Goal: Information Seeking & Learning: Learn about a topic

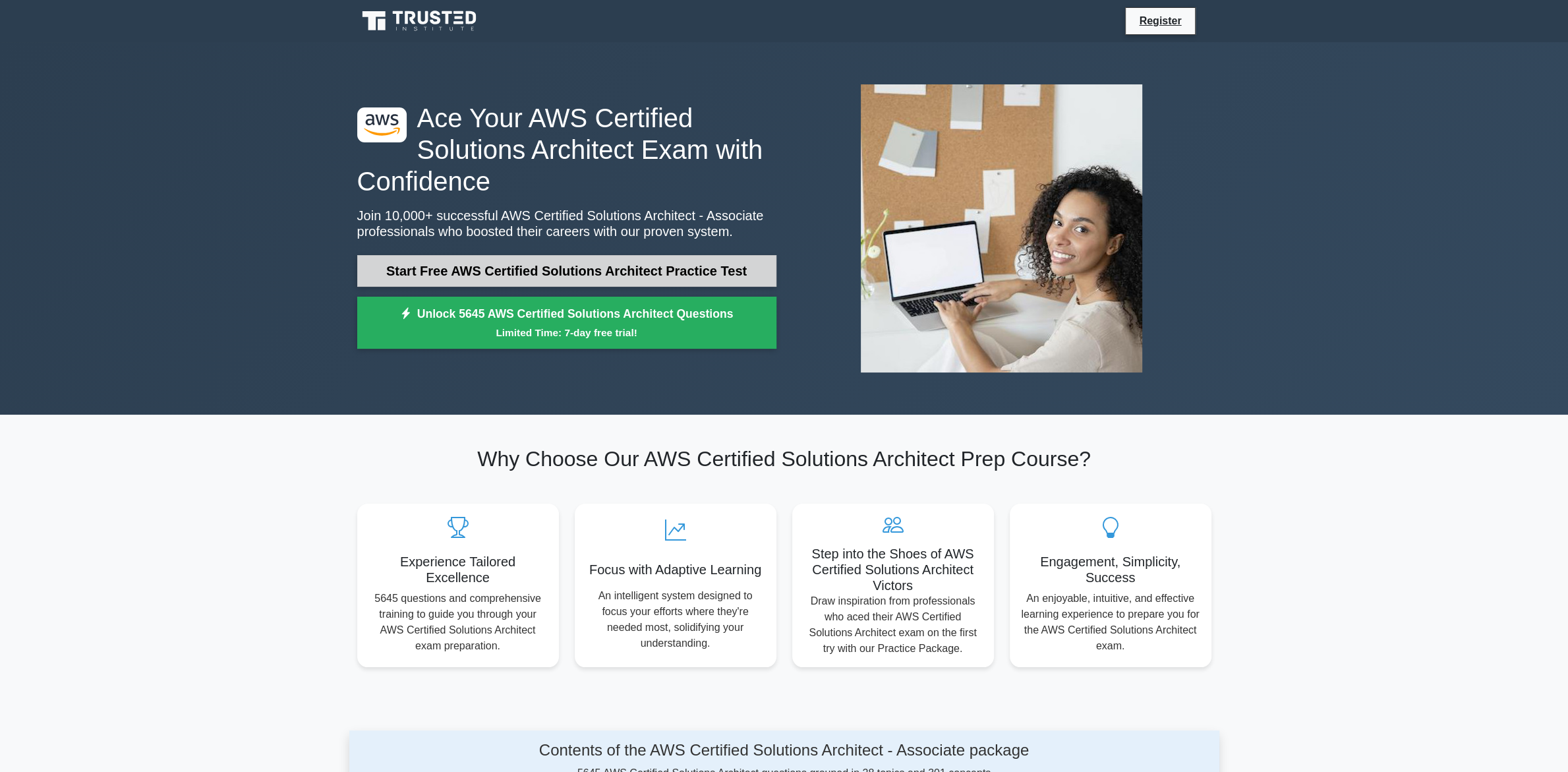
click at [553, 267] on link "Start Free AWS Certified Solutions Architect Practice Test" at bounding box center [567, 270] width 419 height 31
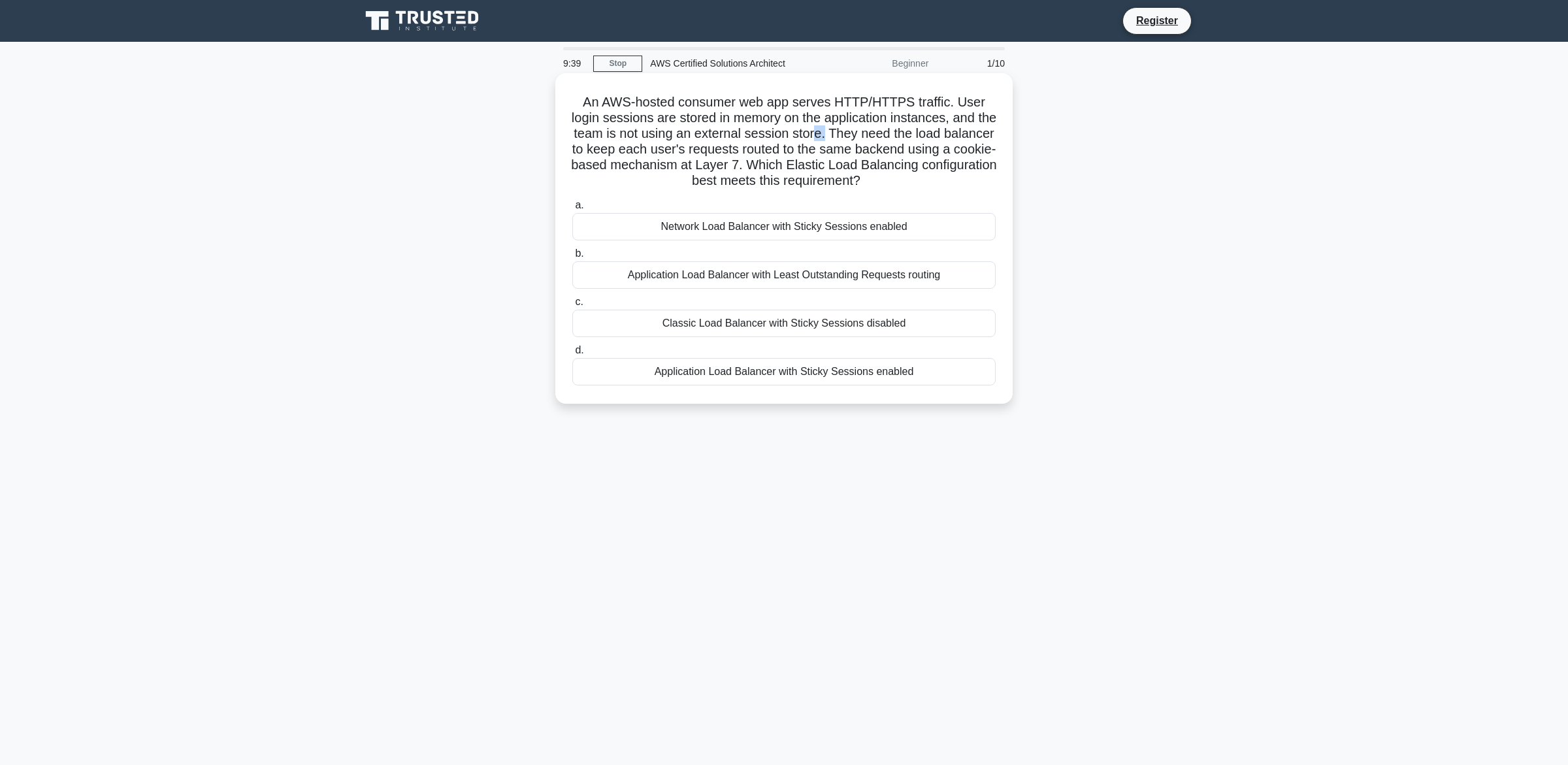
drag, startPoint x: 800, startPoint y: 138, endPoint x: 789, endPoint y: 133, distance: 12.1
click at [789, 133] on h5 "An AWS-hosted consumer web app serves HTTP/HTTPS traffic. User login sessions a…" at bounding box center [784, 142] width 426 height 95
click at [794, 377] on div "Application Load Balancer with Sticky Sessions enabled" at bounding box center [784, 372] width 423 height 28
click at [572, 355] on input "d. Application Load Balancer with Sticky Sessions enabled" at bounding box center [572, 351] width 0 height 9
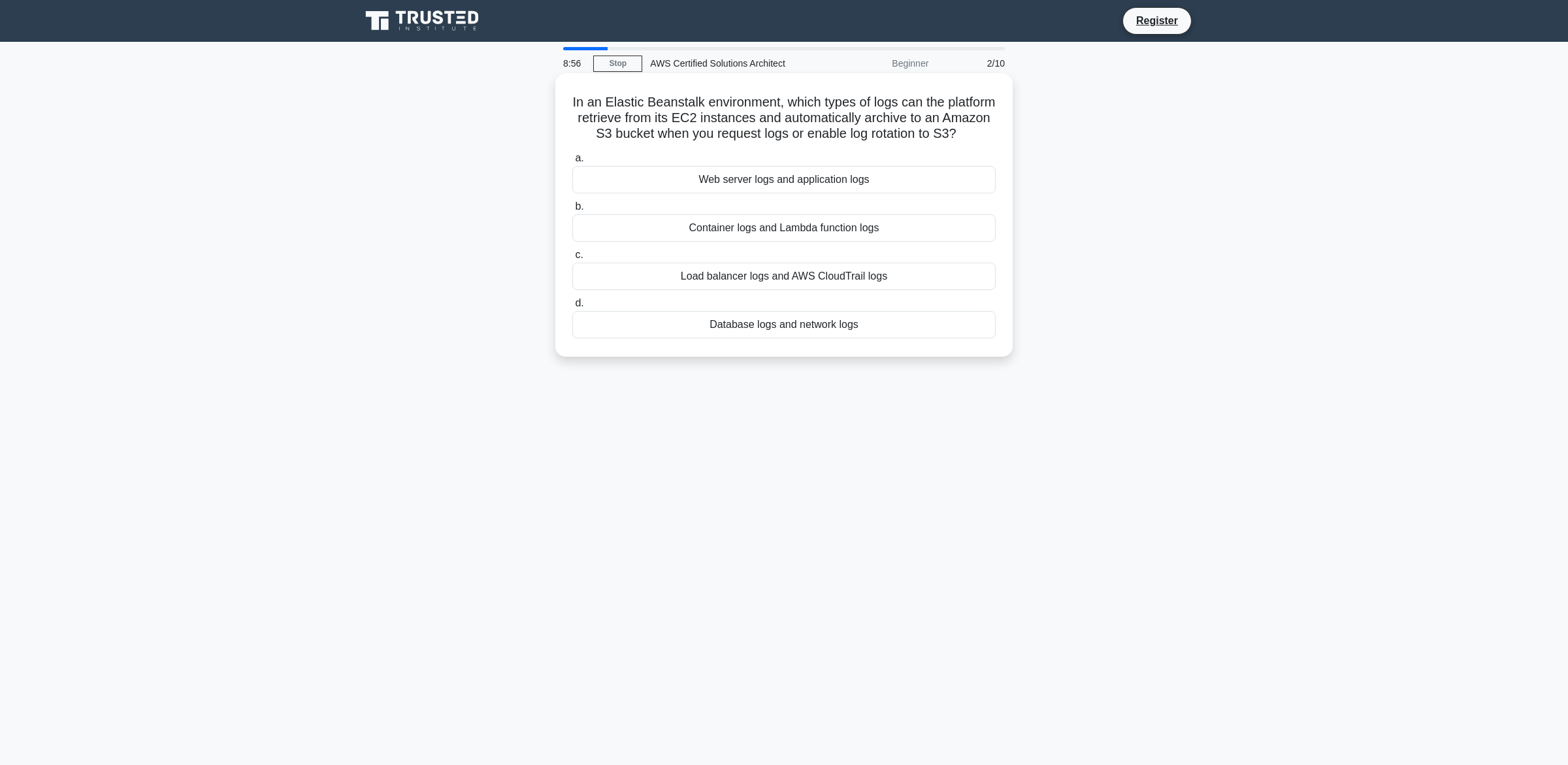
click at [832, 186] on div "Web server logs and application logs" at bounding box center [784, 180] width 423 height 28
click at [572, 163] on input "a. Web server logs and application logs" at bounding box center [572, 158] width 0 height 9
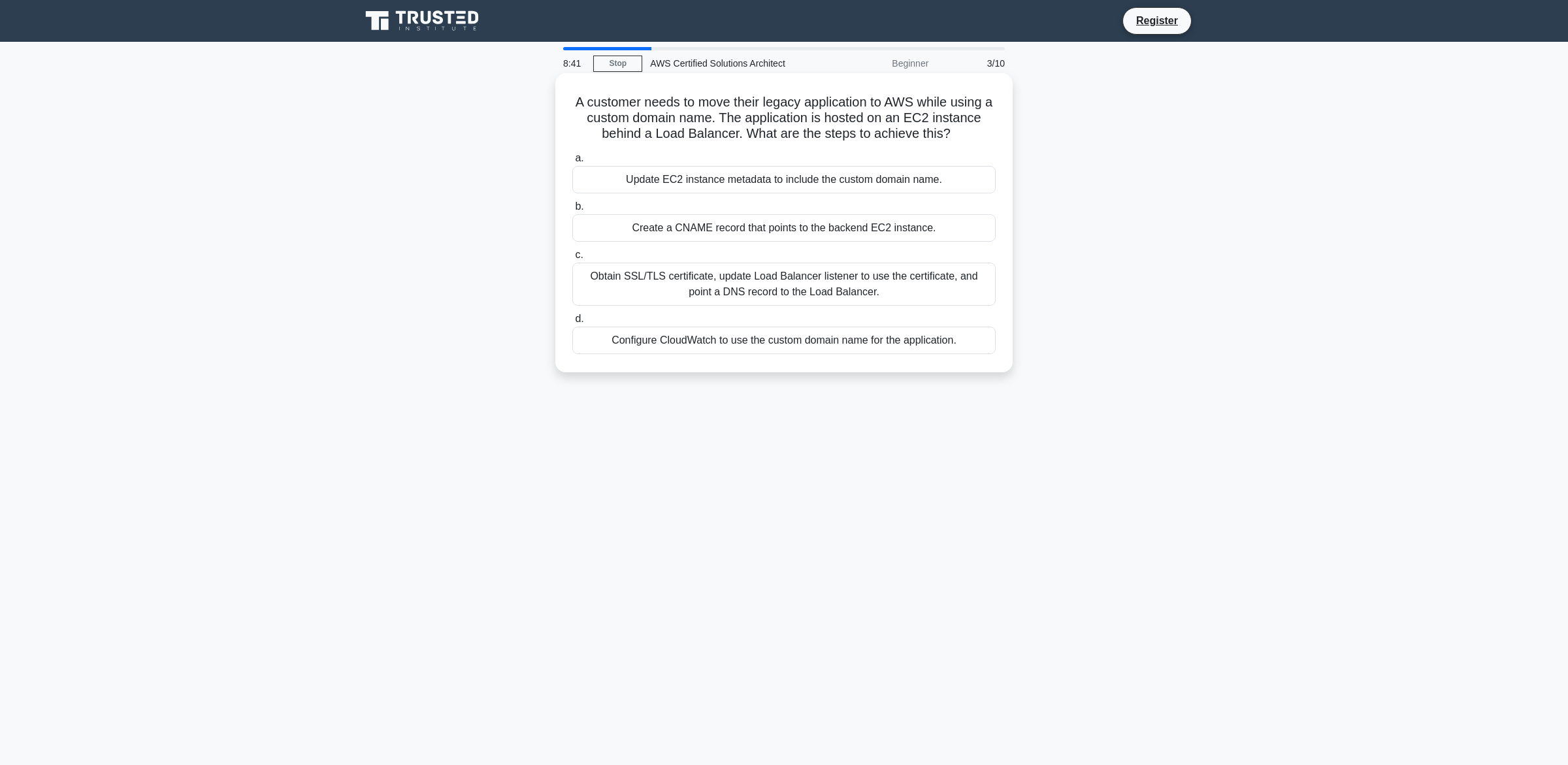
click at [840, 285] on div "Obtain SSL/TLS certificate, update Load Balancer listener to use the certificat…" at bounding box center [784, 284] width 423 height 43
click at [572, 259] on input "c. Obtain SSL/TLS certificate, update Load Balancer listener to use the certifi…" at bounding box center [572, 255] width 0 height 9
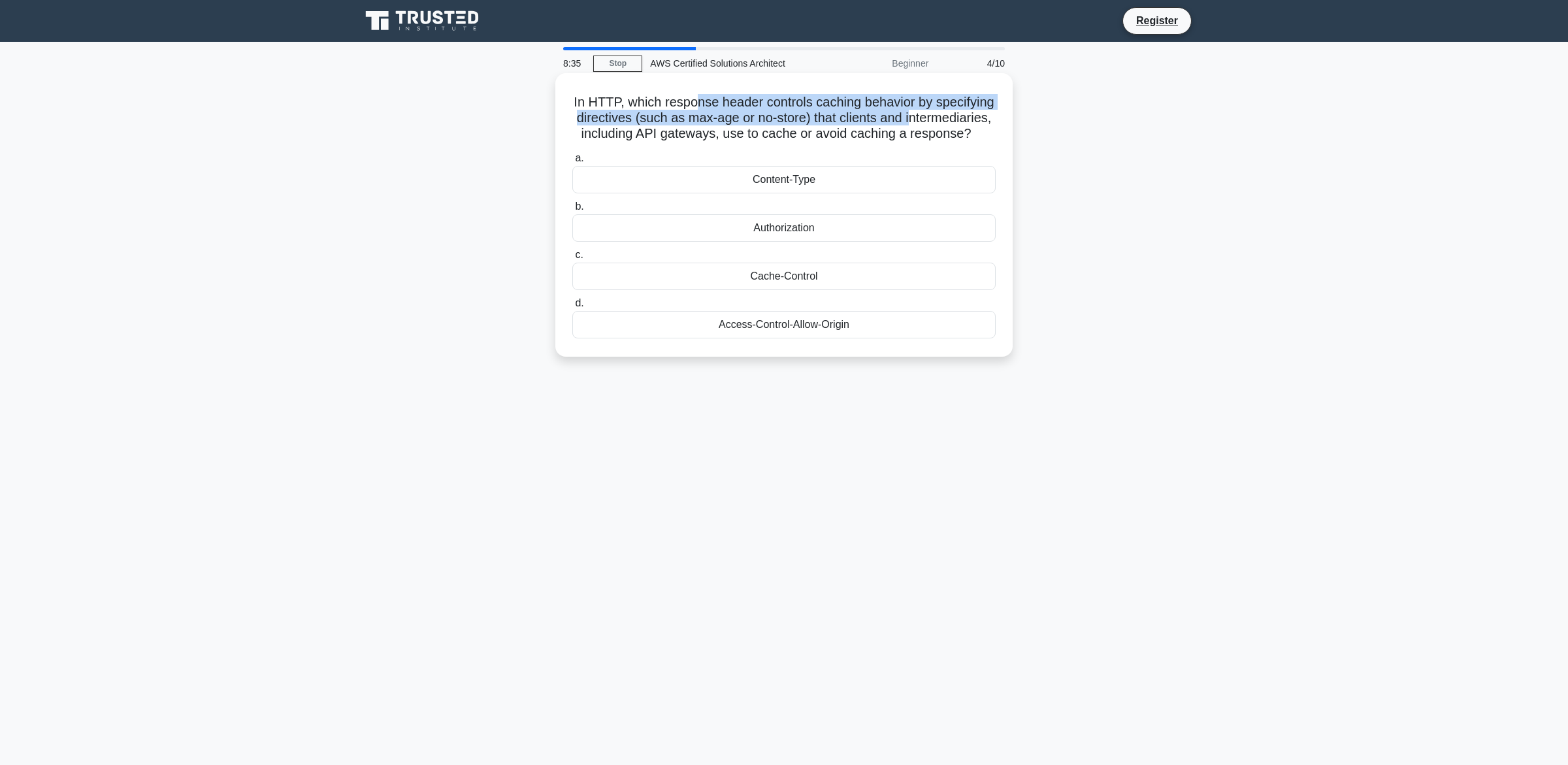
drag, startPoint x: 699, startPoint y: 107, endPoint x: 908, endPoint y: 121, distance: 209.5
click at [908, 121] on h5 "In HTTP, which response header controls caching behavior by specifying directiv…" at bounding box center [784, 118] width 426 height 49
click at [777, 127] on h5 "In HTTP, which response header controls caching behavior by specifying directiv…" at bounding box center [784, 118] width 426 height 49
drag, startPoint x: 612, startPoint y: 99, endPoint x: 914, endPoint y: 108, distance: 302.1
click at [914, 108] on h5 "In HTTP, which response header controls caching behavior by specifying directiv…" at bounding box center [784, 118] width 426 height 49
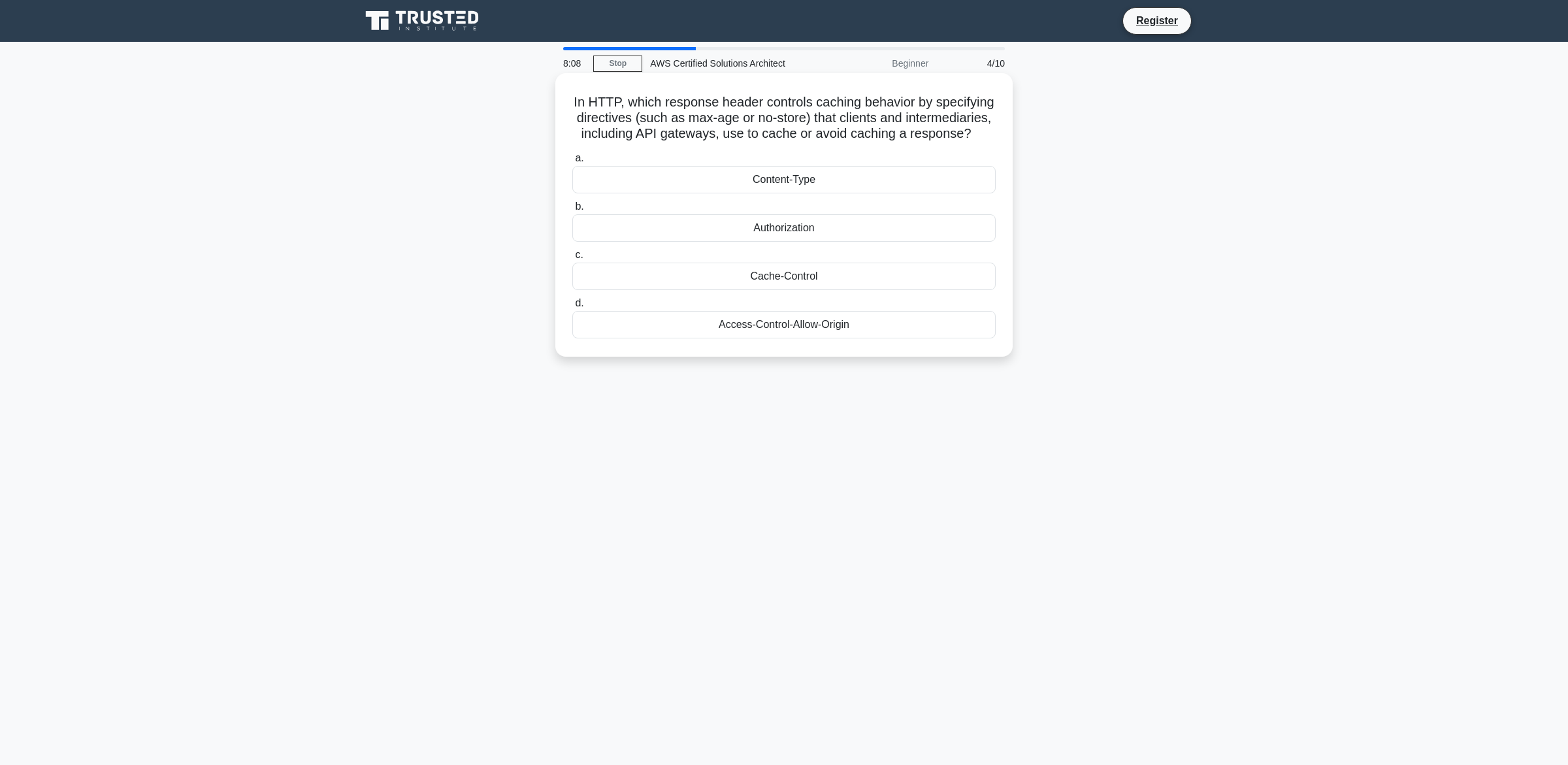
click at [812, 232] on div "Authorization" at bounding box center [784, 228] width 423 height 28
click at [572, 211] on input "b. Authorization" at bounding box center [572, 207] width 0 height 9
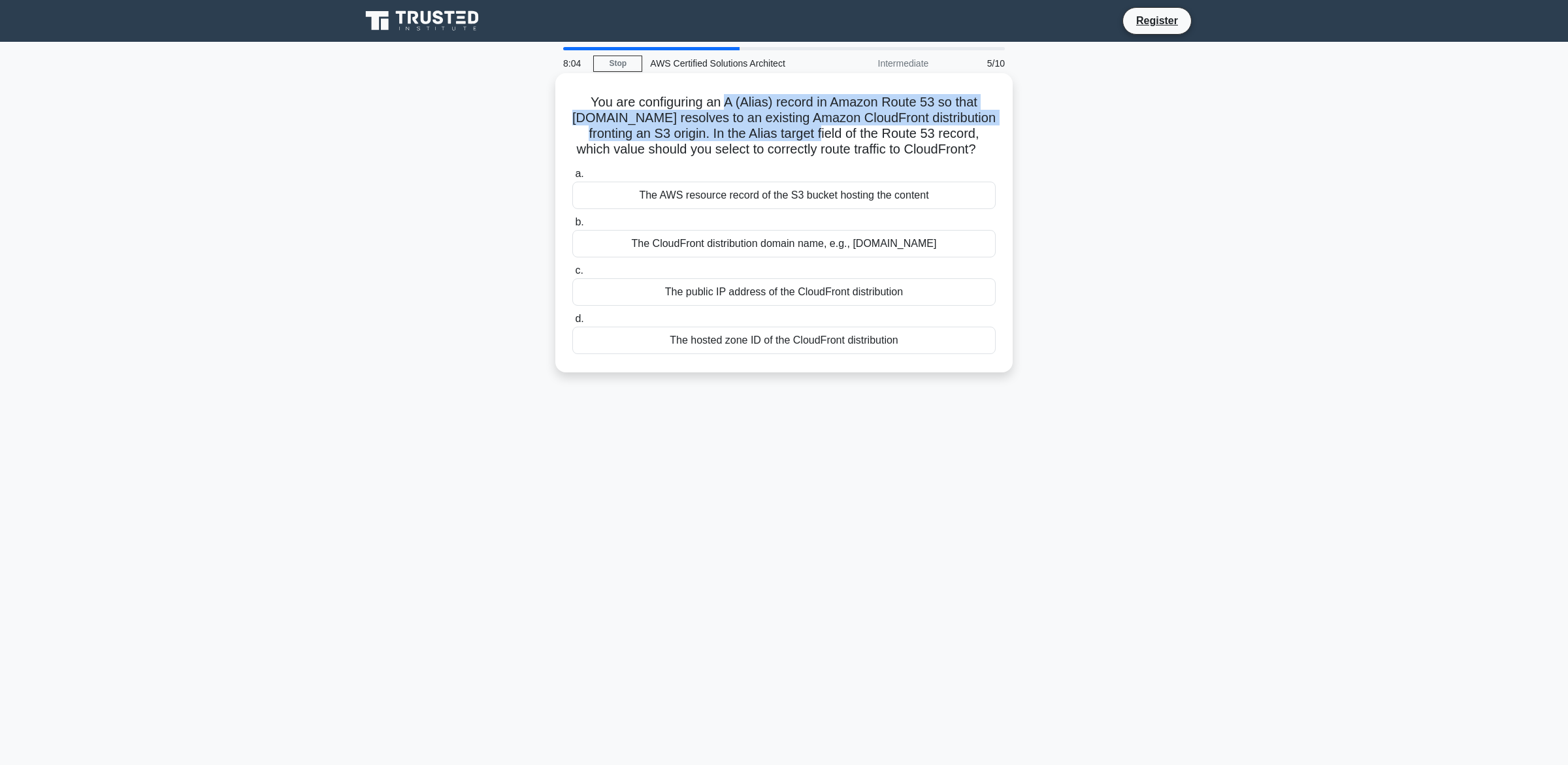
drag, startPoint x: 726, startPoint y: 108, endPoint x: 832, endPoint y: 128, distance: 107.9
click at [832, 128] on h5 "You are configuring an A (Alias) record in Amazon Route 53 so that example.com …" at bounding box center [784, 126] width 426 height 64
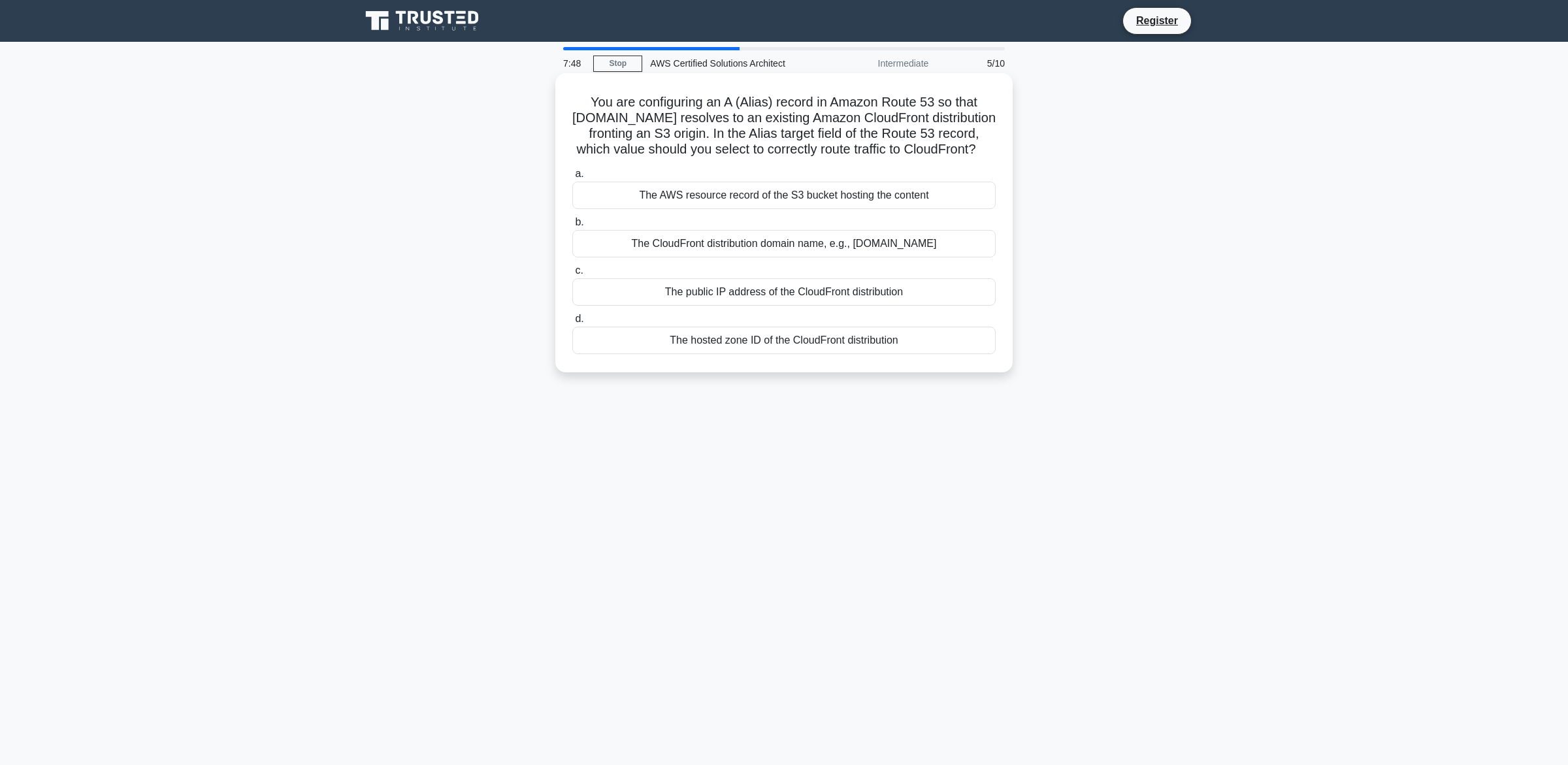
click at [808, 347] on div "The hosted zone ID of the CloudFront distribution" at bounding box center [784, 340] width 423 height 28
click at [572, 324] on input "d. The hosted zone ID of the CloudFront distribution" at bounding box center [572, 319] width 0 height 9
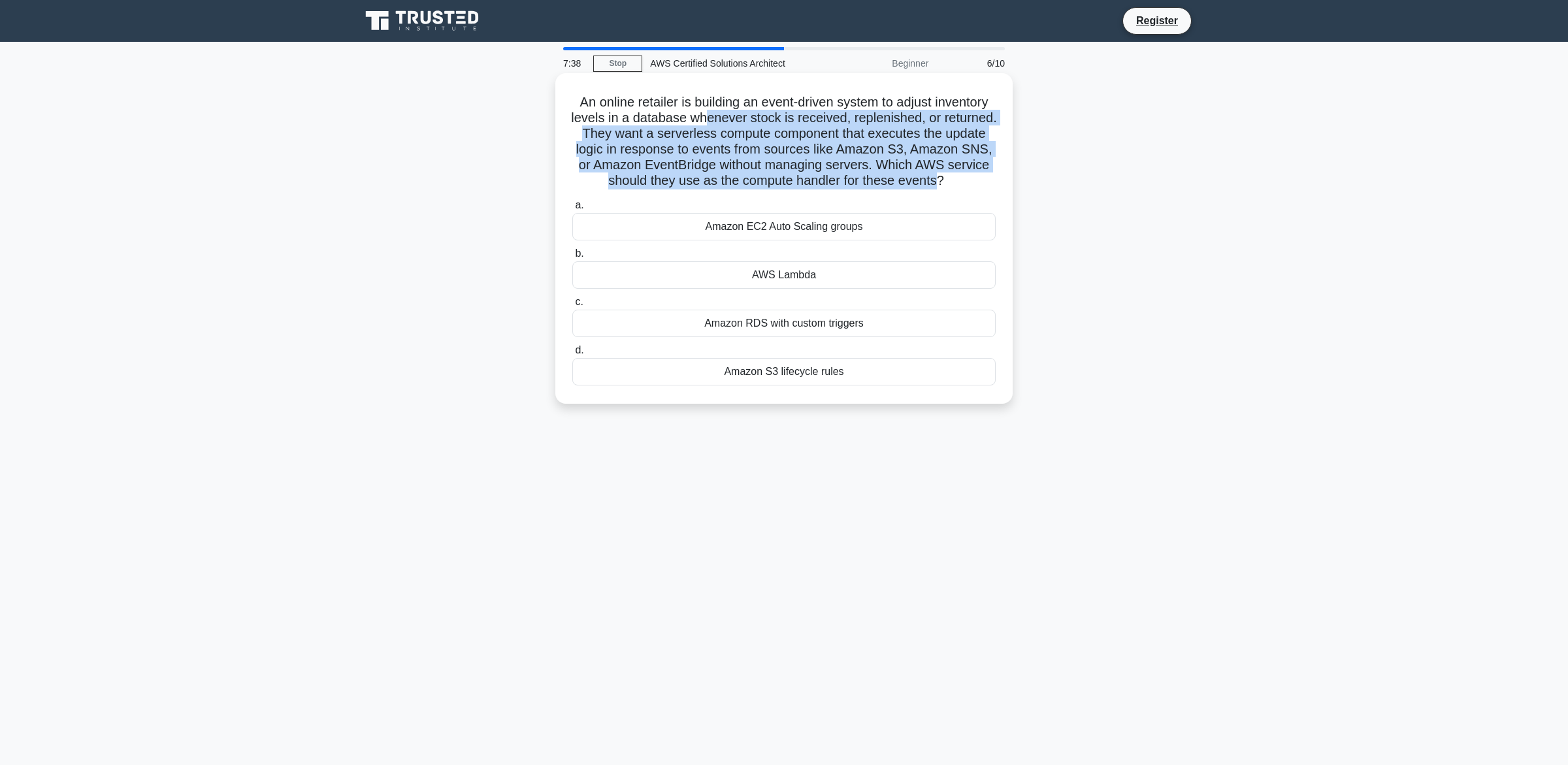
drag, startPoint x: 724, startPoint y: 115, endPoint x: 934, endPoint y: 189, distance: 222.7
click at [934, 189] on h5 "An online retailer is building an event-driven system to adjust inventory level…" at bounding box center [784, 142] width 426 height 95
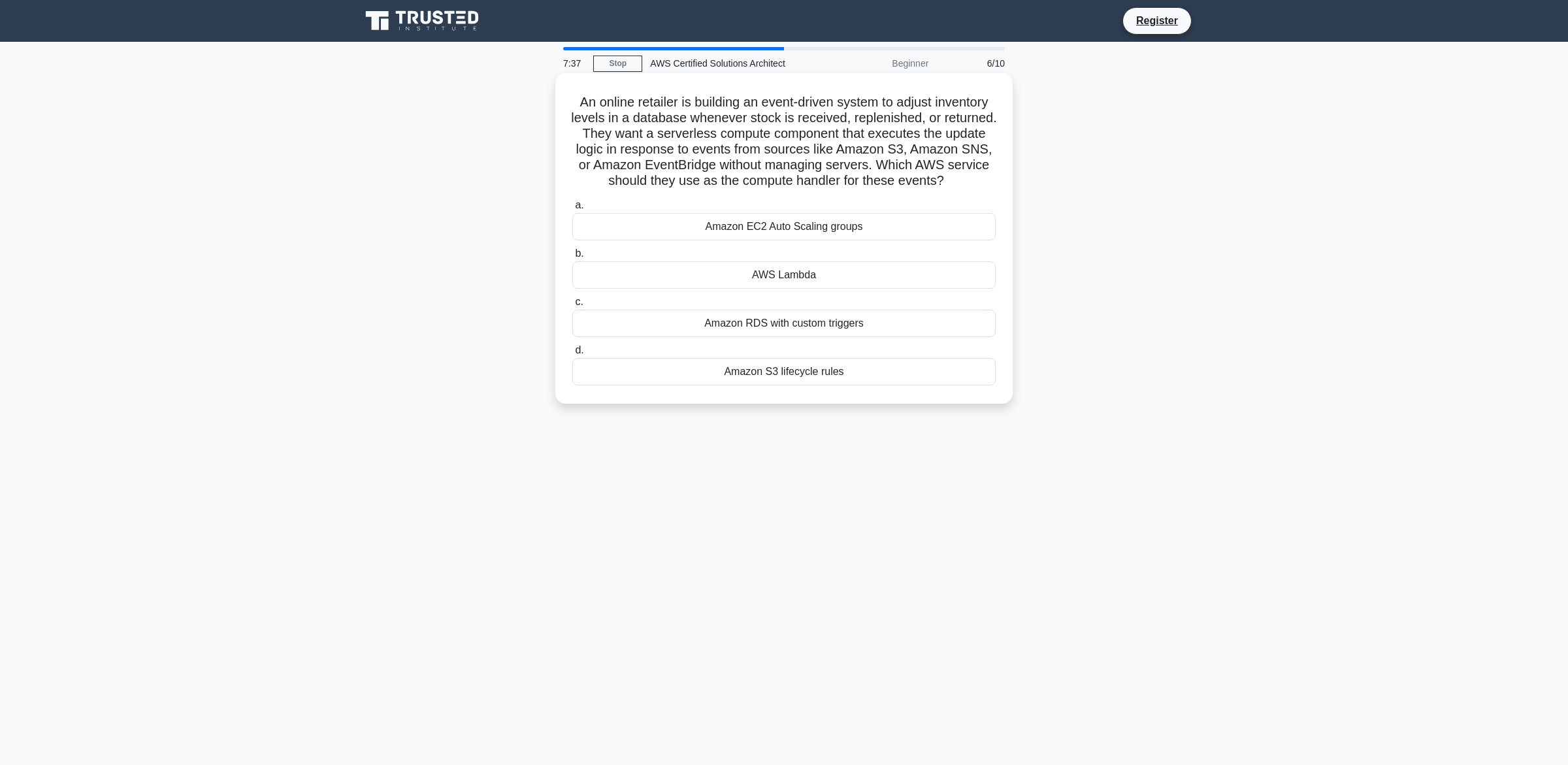
click at [934, 189] on h5 "An online retailer is building an event-driven system to adjust inventory level…" at bounding box center [784, 142] width 426 height 95
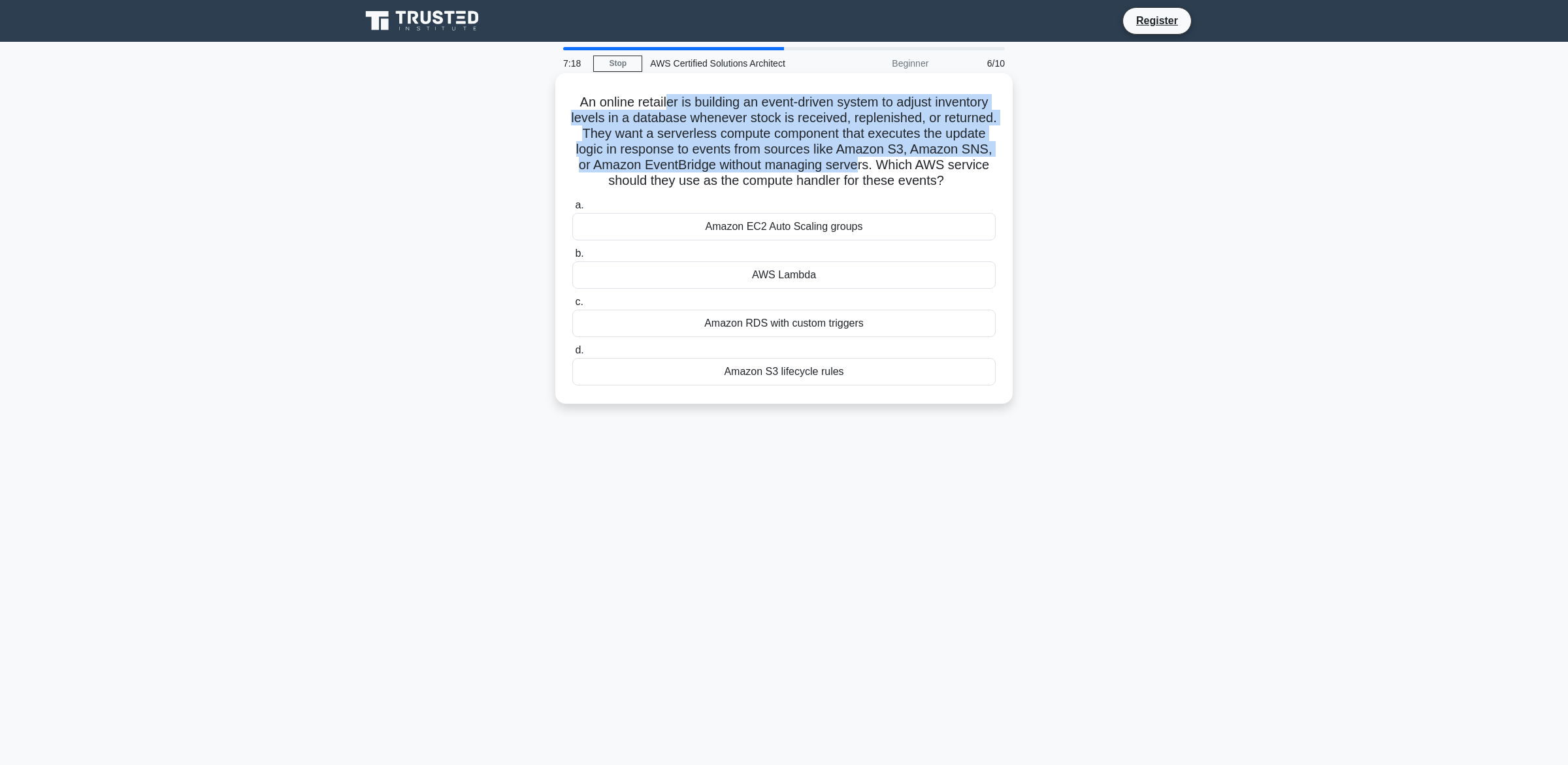
drag, startPoint x: 665, startPoint y: 108, endPoint x: 850, endPoint y: 170, distance: 195.1
click at [850, 170] on h5 "An online retailer is building an event-driven system to adjust inventory level…" at bounding box center [784, 142] width 426 height 95
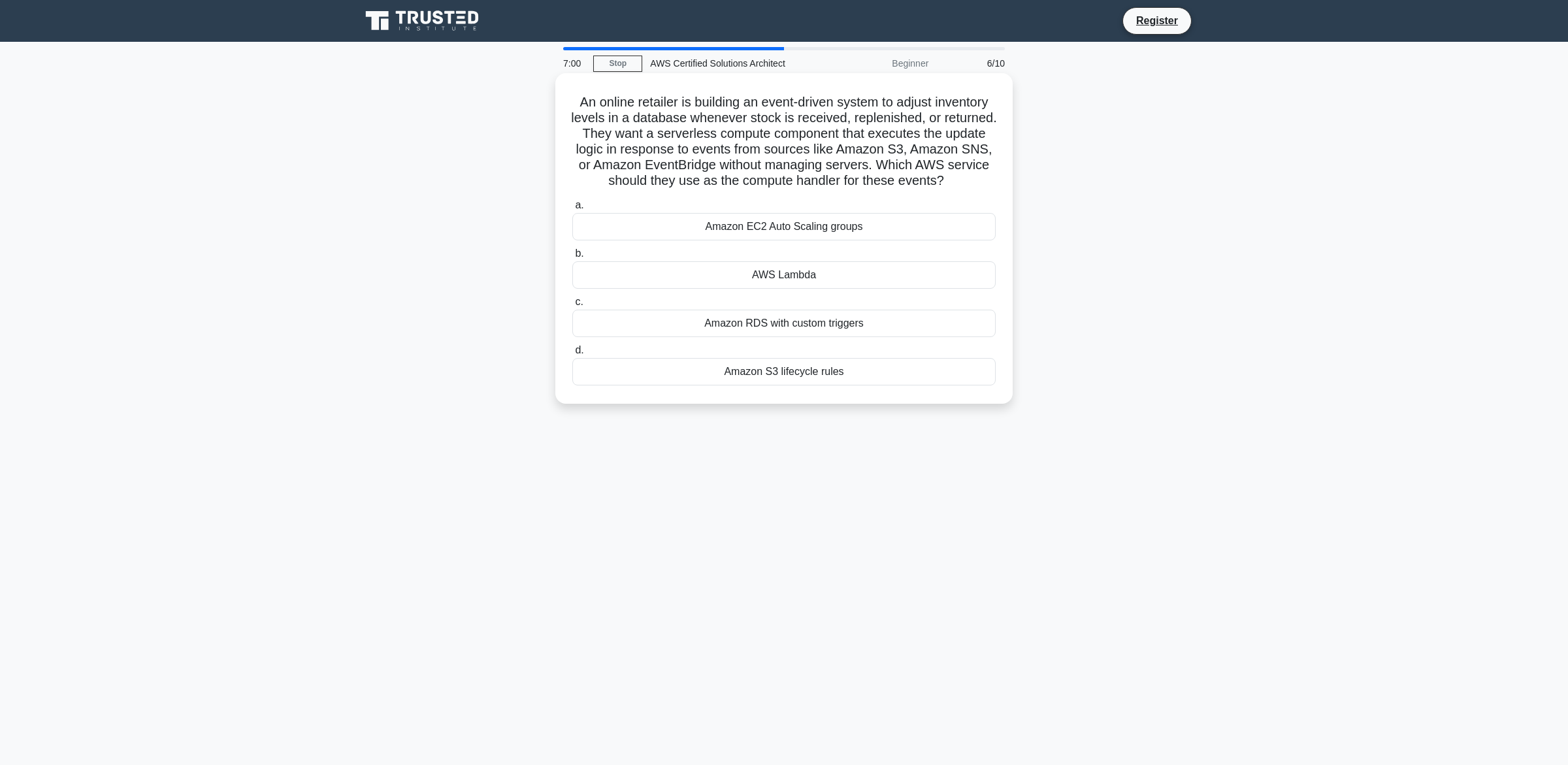
click at [827, 274] on div "AWS Lambda" at bounding box center [784, 275] width 423 height 28
click at [572, 258] on input "b. AWS Lambda" at bounding box center [572, 254] width 0 height 9
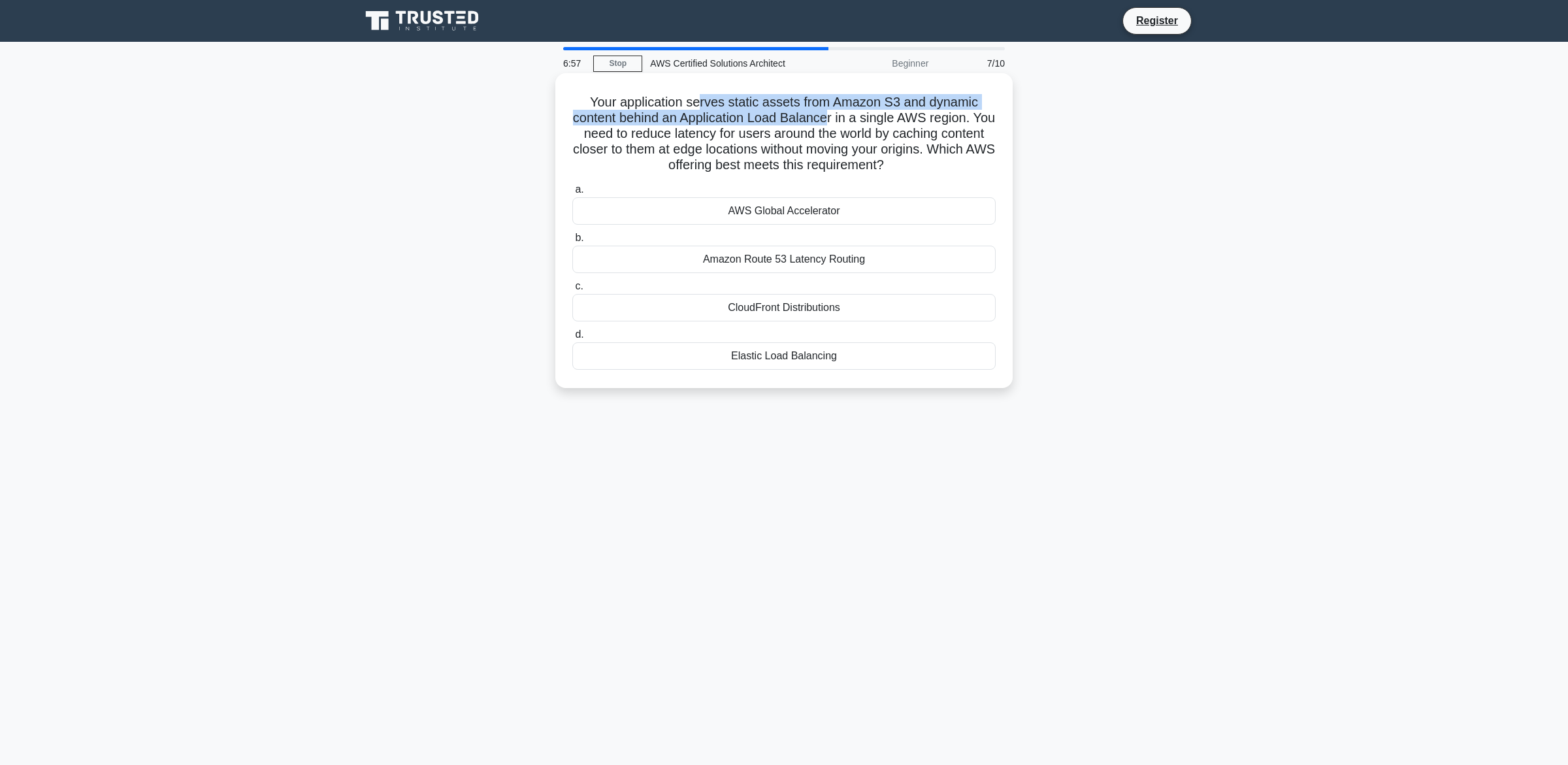
drag, startPoint x: 703, startPoint y: 108, endPoint x: 826, endPoint y: 116, distance: 123.3
click at [826, 116] on h5 "Your application serves static assets from Amazon S3 and dynamic content behind…" at bounding box center [784, 134] width 426 height 80
click at [705, 104] on h5 "Your application serves static assets from Amazon S3 and dynamic content behind…" at bounding box center [784, 134] width 426 height 80
drag, startPoint x: 711, startPoint y: 107, endPoint x: 834, endPoint y: 134, distance: 125.9
click at [834, 134] on h5 "Your application serves static assets from Amazon S3 and dynamic content behind…" at bounding box center [784, 134] width 426 height 80
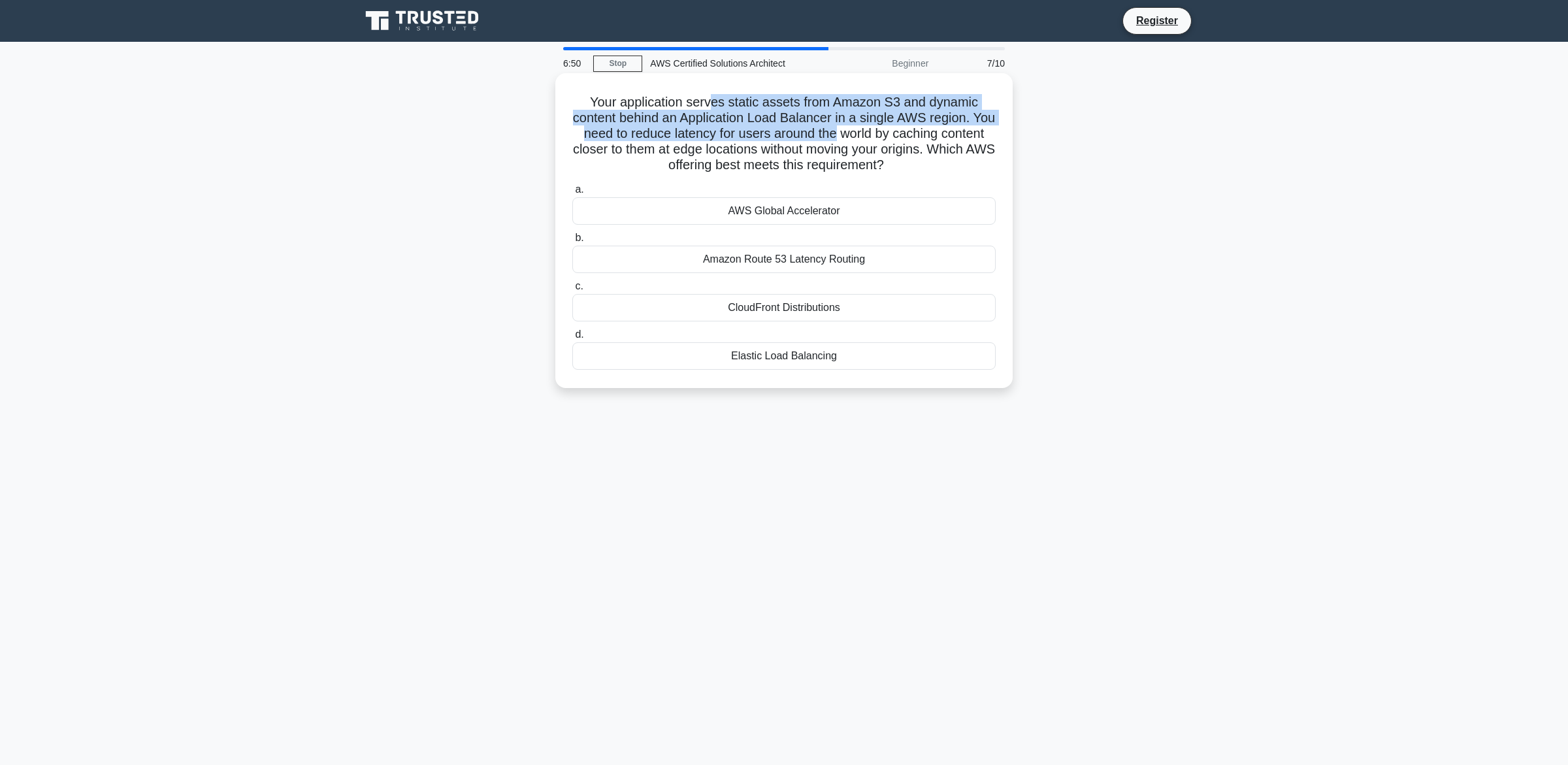
click at [834, 134] on h5 "Your application serves static assets from Amazon S3 and dynamic content behind…" at bounding box center [784, 134] width 426 height 80
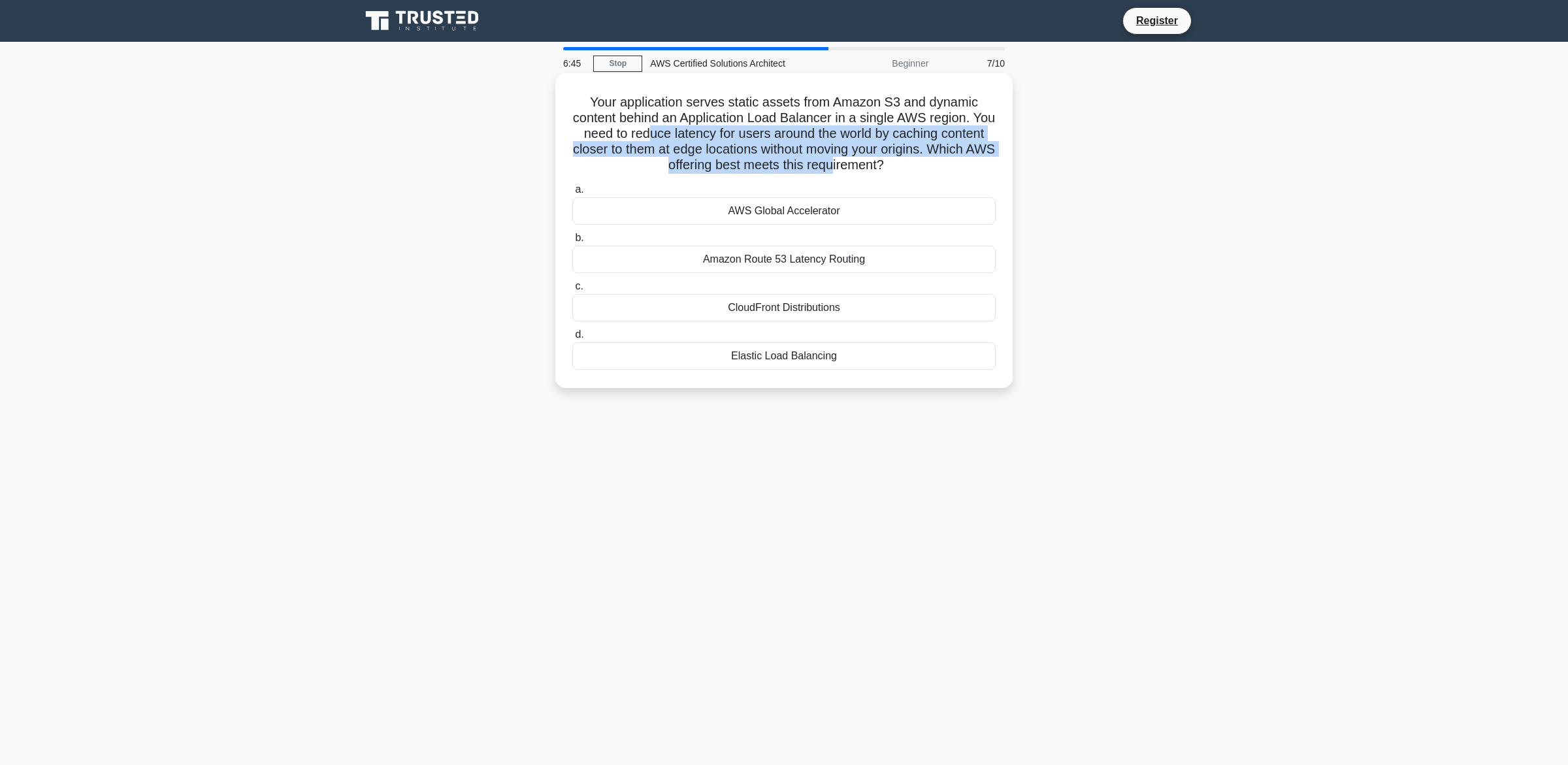
drag, startPoint x: 695, startPoint y: 138, endPoint x: 834, endPoint y: 165, distance: 141.6
click at [834, 165] on h5 "Your application serves static assets from Amazon S3 and dynamic content behind…" at bounding box center [784, 134] width 426 height 80
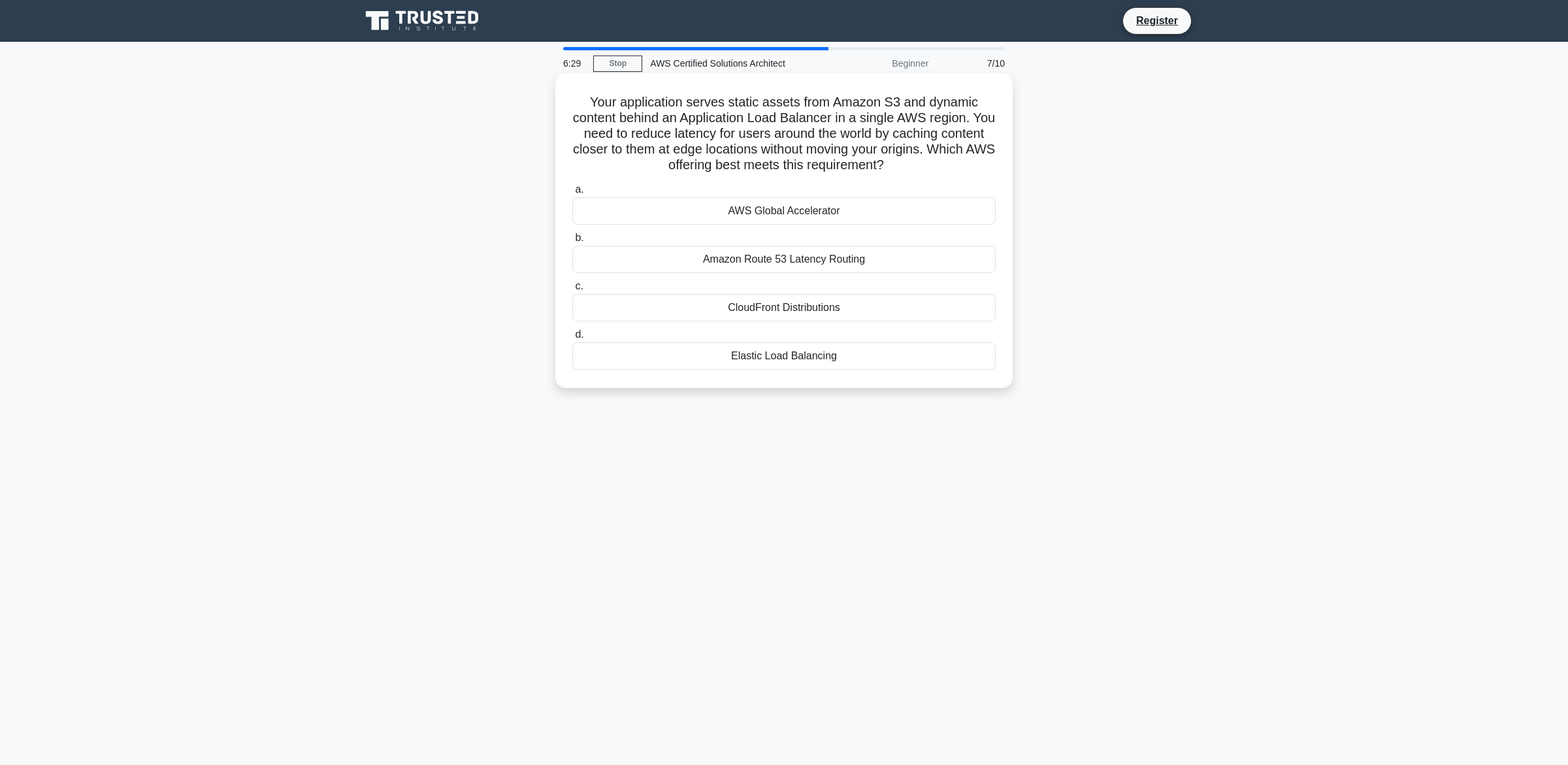
click at [821, 314] on div "CloudFront Distributions" at bounding box center [784, 308] width 423 height 28
click at [572, 291] on input "c. CloudFront Distributions" at bounding box center [572, 287] width 0 height 9
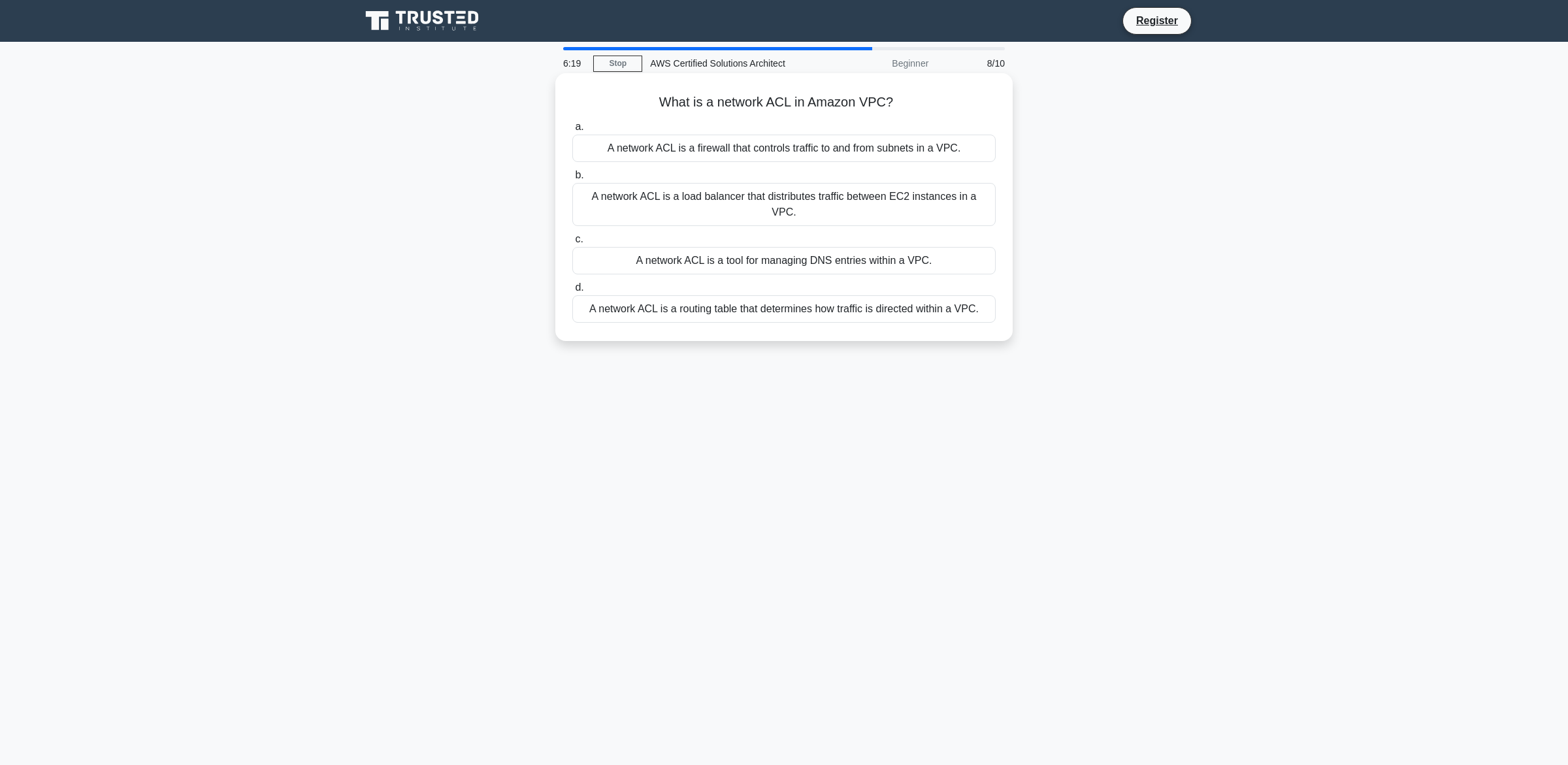
click at [773, 147] on div "A network ACL is a firewall that controls traffic to and from subnets in a VPC." at bounding box center [784, 148] width 423 height 28
click at [572, 131] on input "a. A network ACL is a firewall that controls traffic to and from subnets in a V…" at bounding box center [572, 127] width 0 height 9
click at [888, 308] on div "A mechanism to balance traffic across instances in multiple regions" at bounding box center [784, 309] width 423 height 28
click at [572, 292] on input "d. A mechanism to balance traffic across instances in multiple regions" at bounding box center [572, 288] width 0 height 9
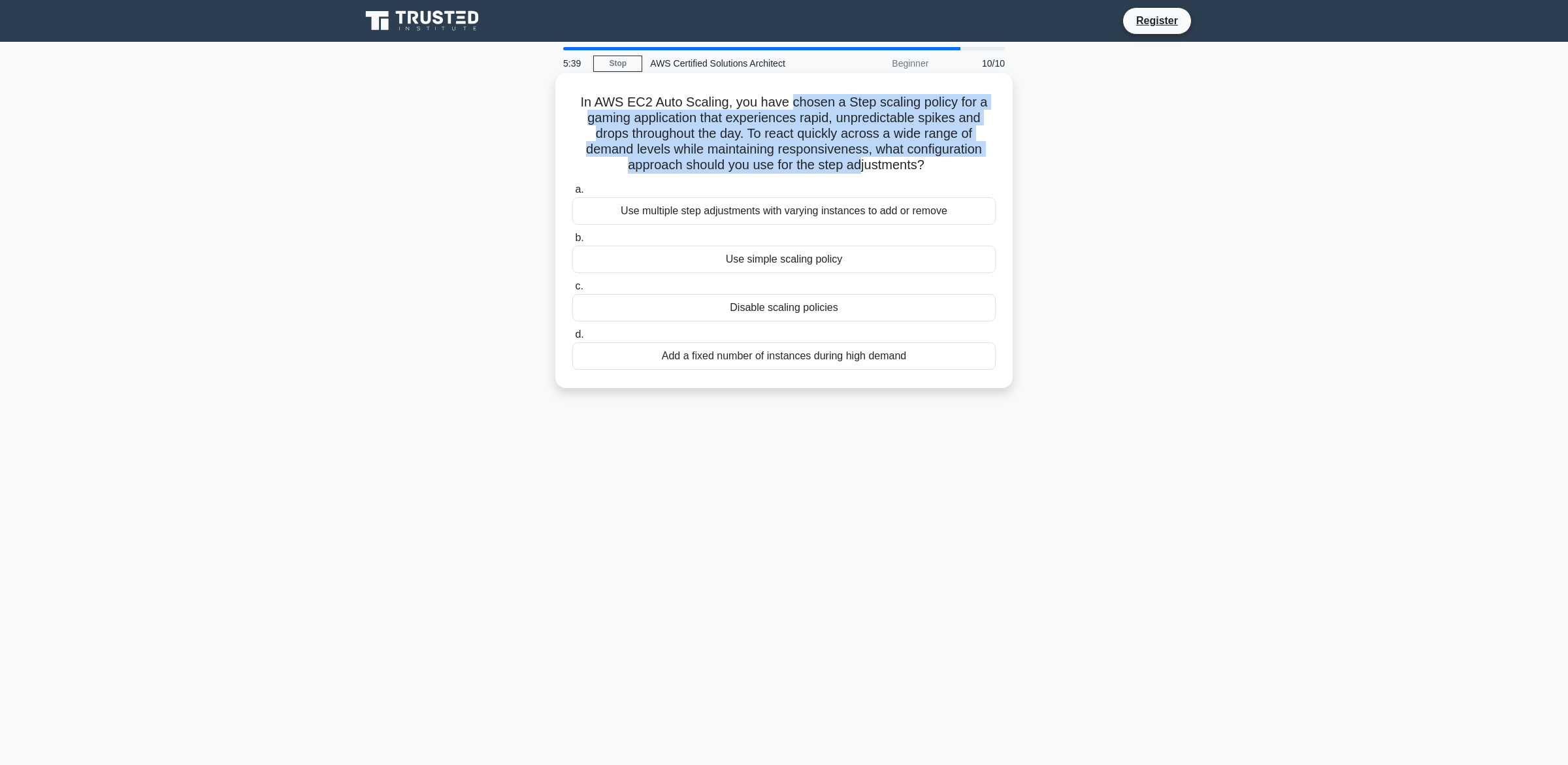
drag, startPoint x: 794, startPoint y: 103, endPoint x: 861, endPoint y: 166, distance: 92.0
click at [861, 166] on h5 "In AWS EC2 Auto Scaling, you have chosen a Step scaling policy for a gaming app…" at bounding box center [784, 134] width 426 height 80
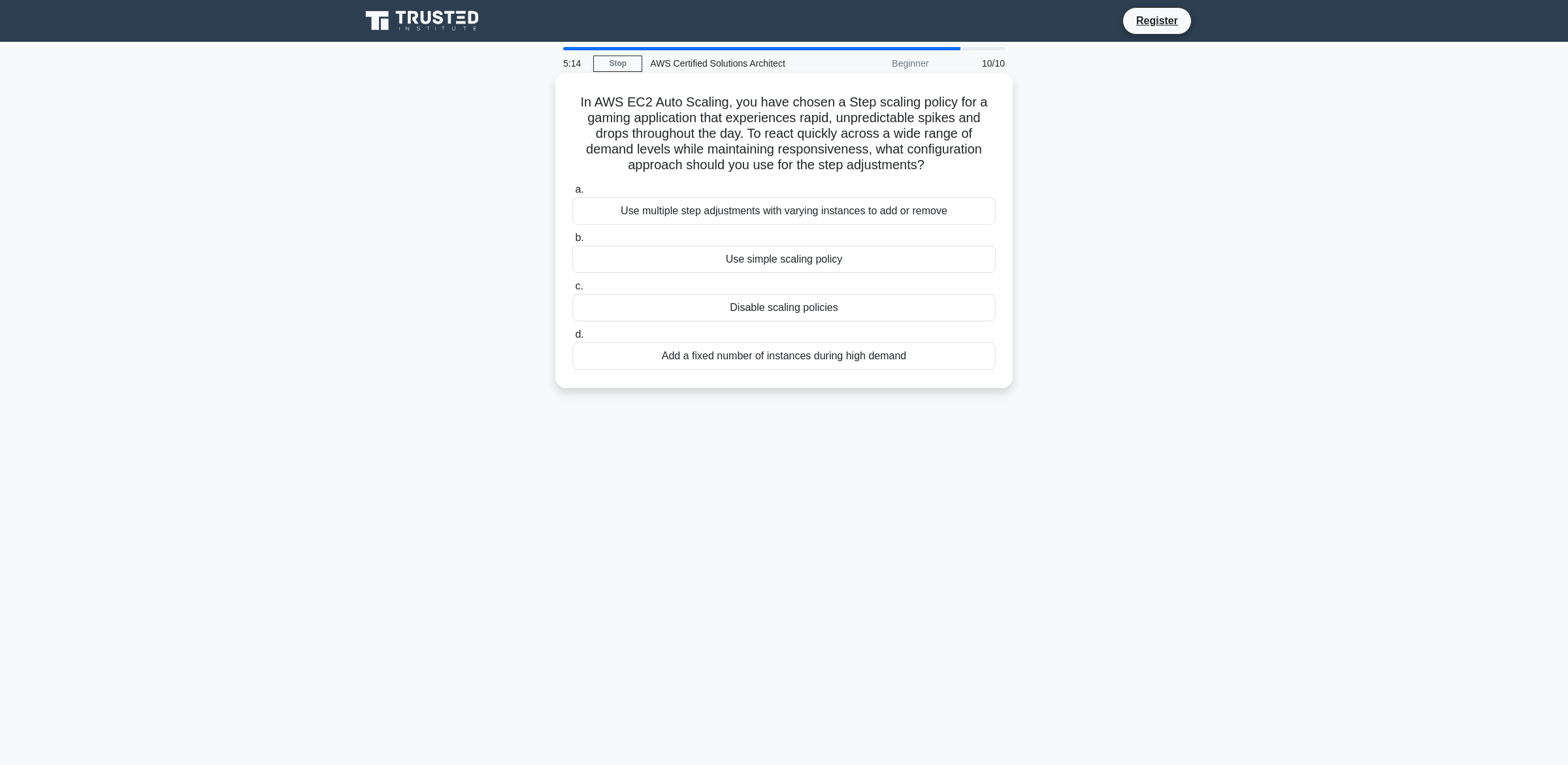
click at [818, 265] on div "Use simple scaling policy" at bounding box center [784, 259] width 423 height 28
click at [572, 242] on input "b. Use simple scaling policy" at bounding box center [572, 238] width 0 height 9
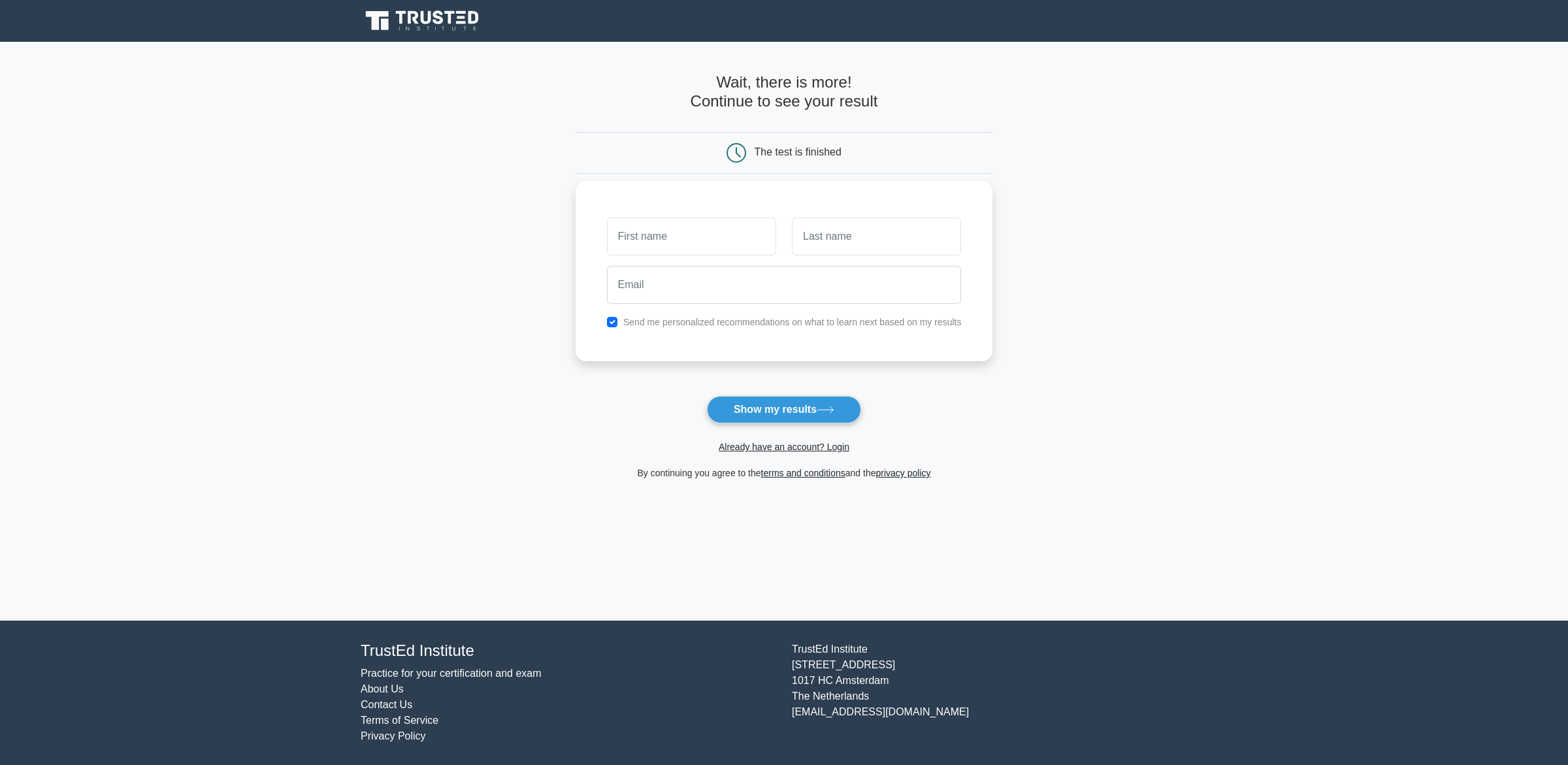
click at [675, 323] on label "Send me personalized recommendations on what to learn next based on my results" at bounding box center [792, 322] width 338 height 10
